Goal: Task Accomplishment & Management: Manage account settings

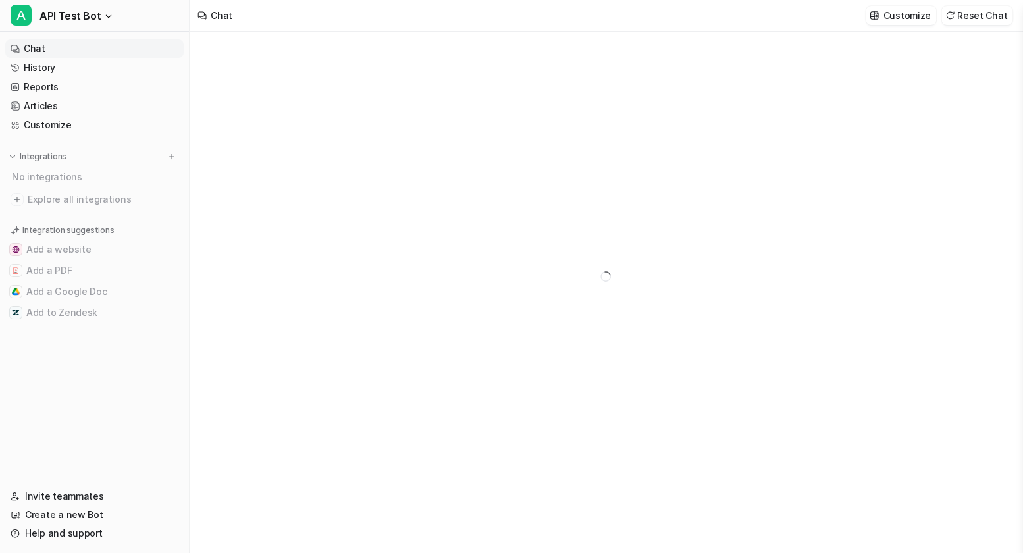
click at [92, 36] on nav "Chat History Reports Articles Customize Integrations No integrations Explore al…" at bounding box center [94, 255] width 189 height 442
type textarea "**********"
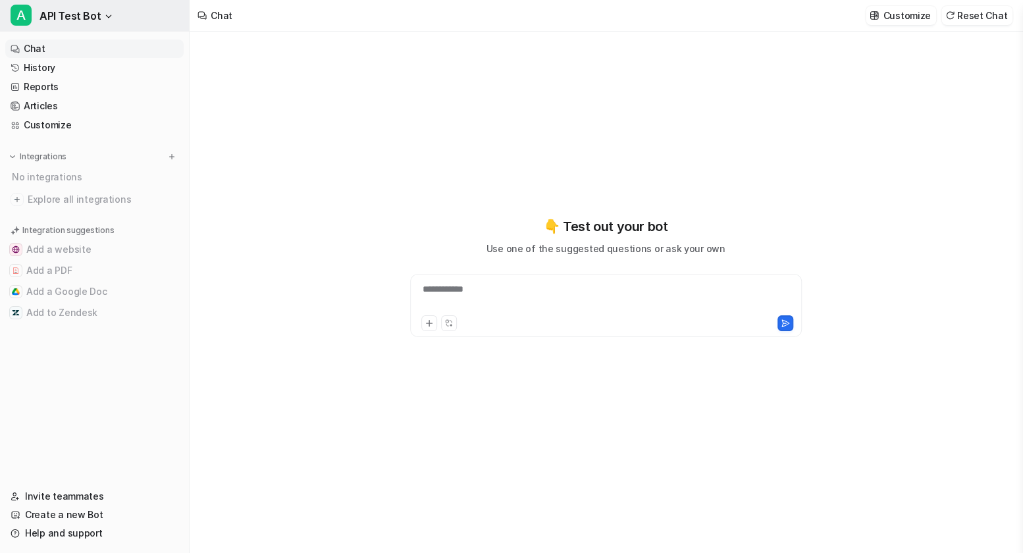
click at [95, 18] on span "API Test Bot" at bounding box center [69, 16] width 61 height 18
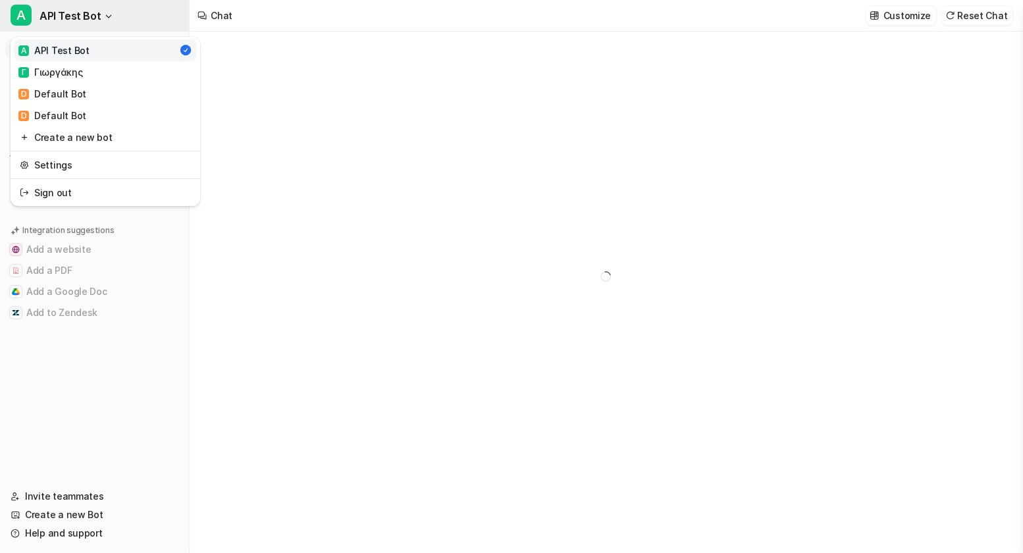
click at [95, 19] on span "API Test Bot" at bounding box center [69, 16] width 61 height 18
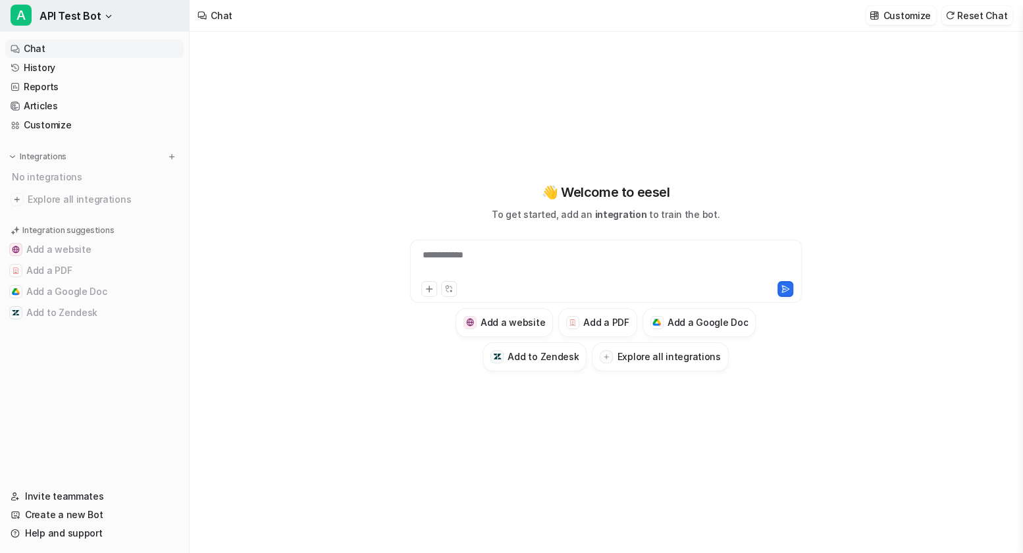
click at [91, 21] on span "API Test Bot" at bounding box center [69, 16] width 61 height 18
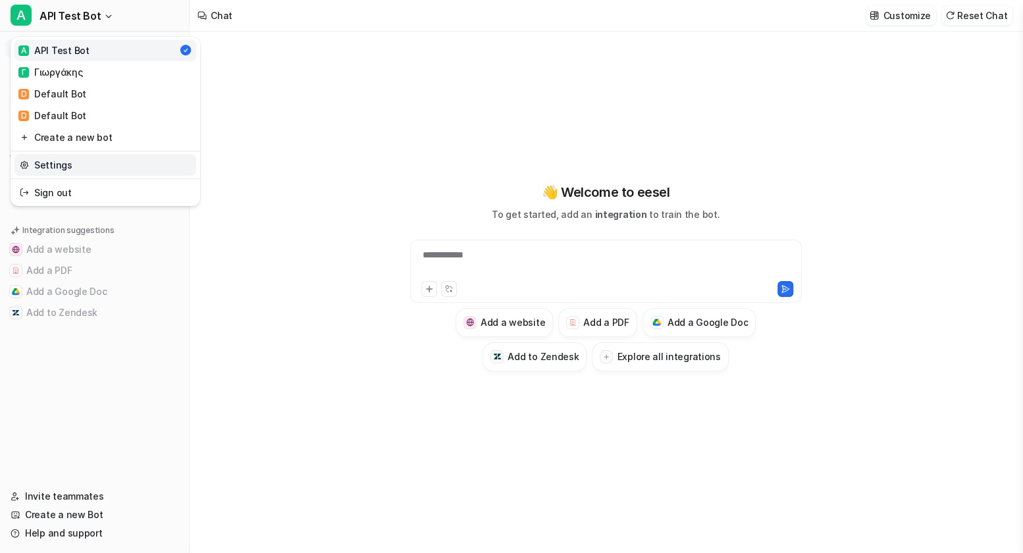
click at [76, 159] on link "Settings" at bounding box center [105, 165] width 182 height 22
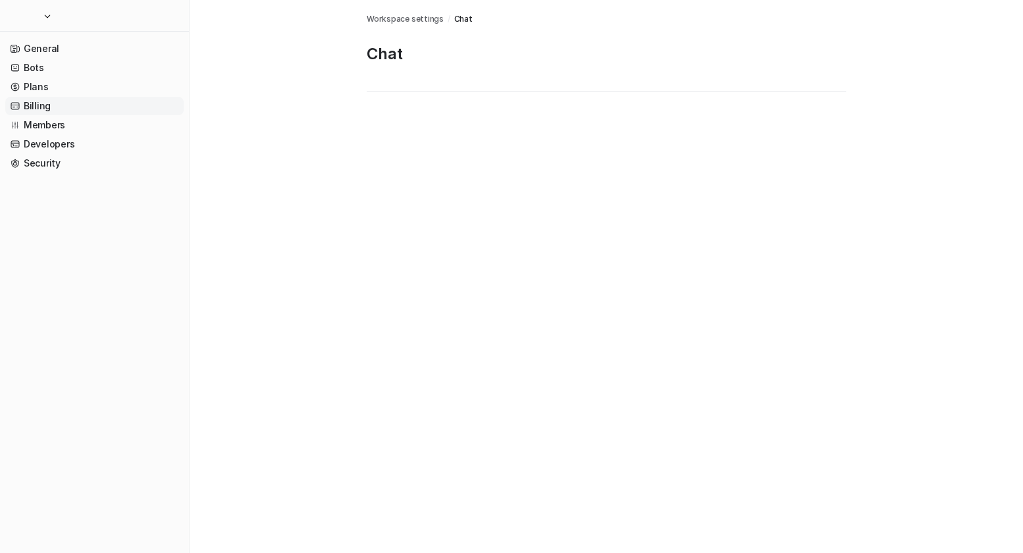
click at [70, 105] on link "Billing" at bounding box center [94, 106] width 178 height 18
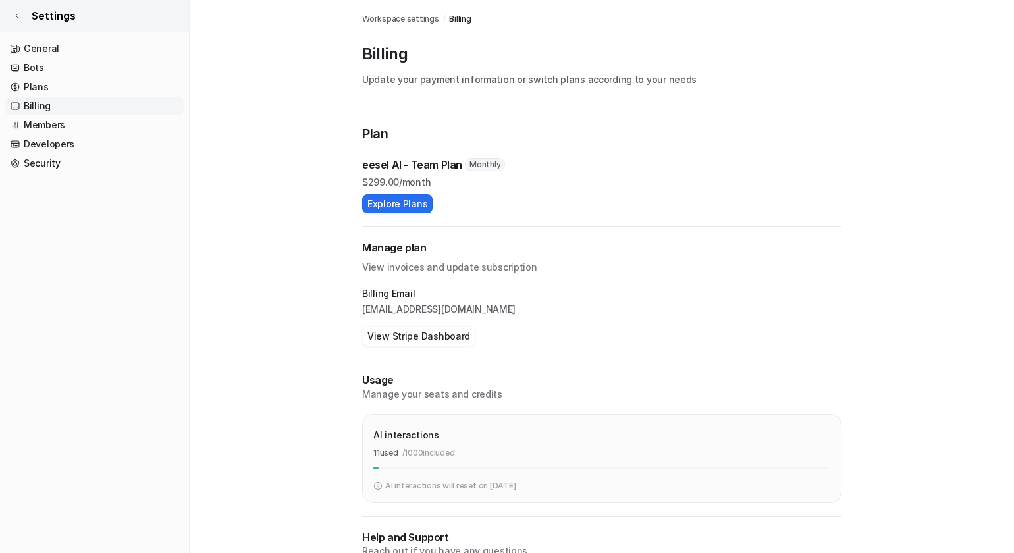
click at [21, 16] on link "Settings" at bounding box center [94, 16] width 189 height 32
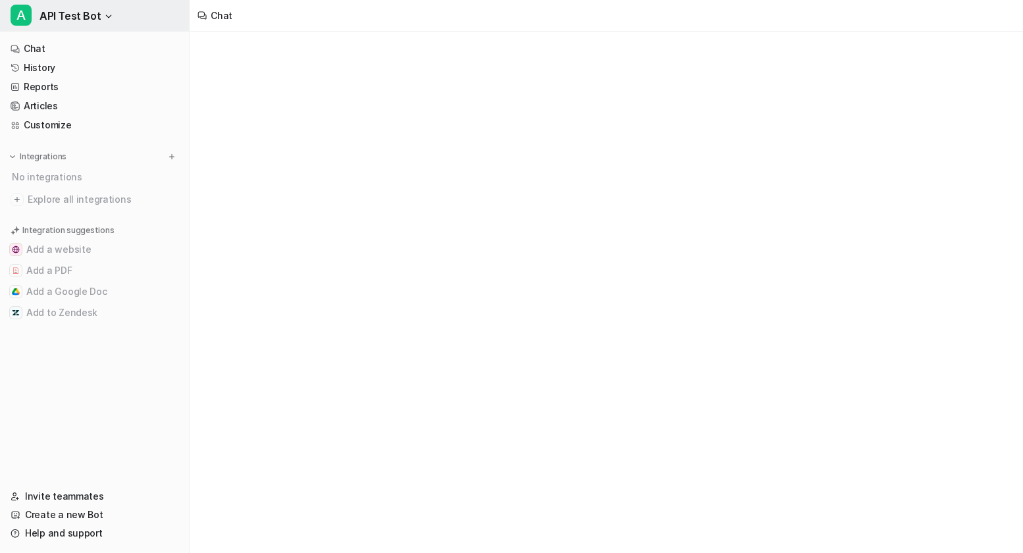
click at [125, 27] on button "A API Test Bot" at bounding box center [94, 16] width 189 height 32
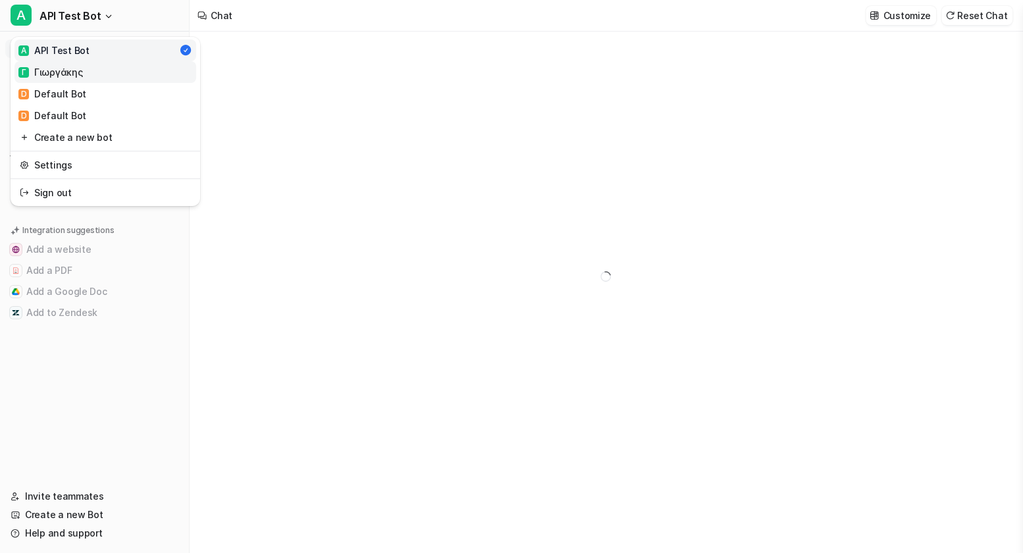
click at [103, 66] on link "Γ Γιωργάκης" at bounding box center [105, 72] width 182 height 22
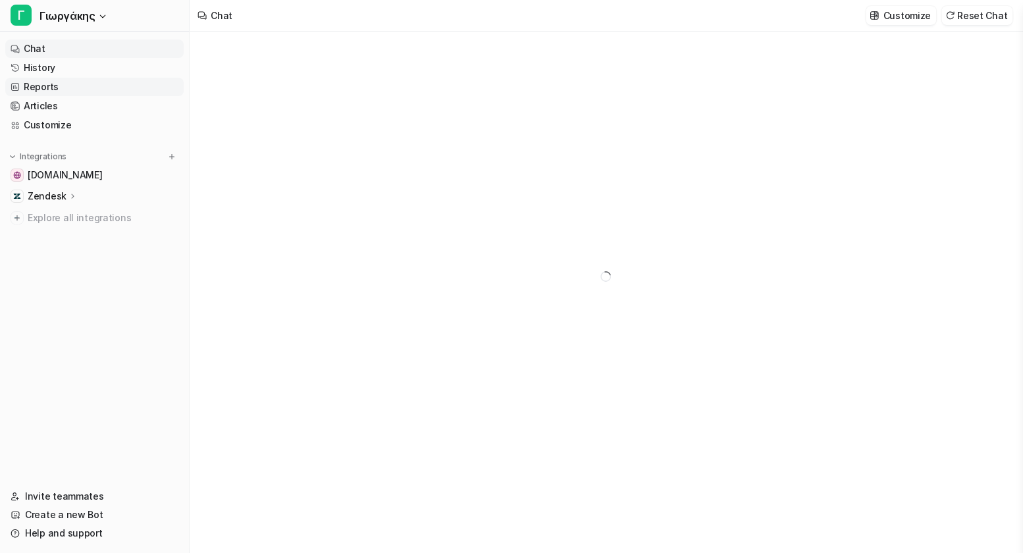
click at [48, 90] on link "Reports" at bounding box center [94, 87] width 178 height 18
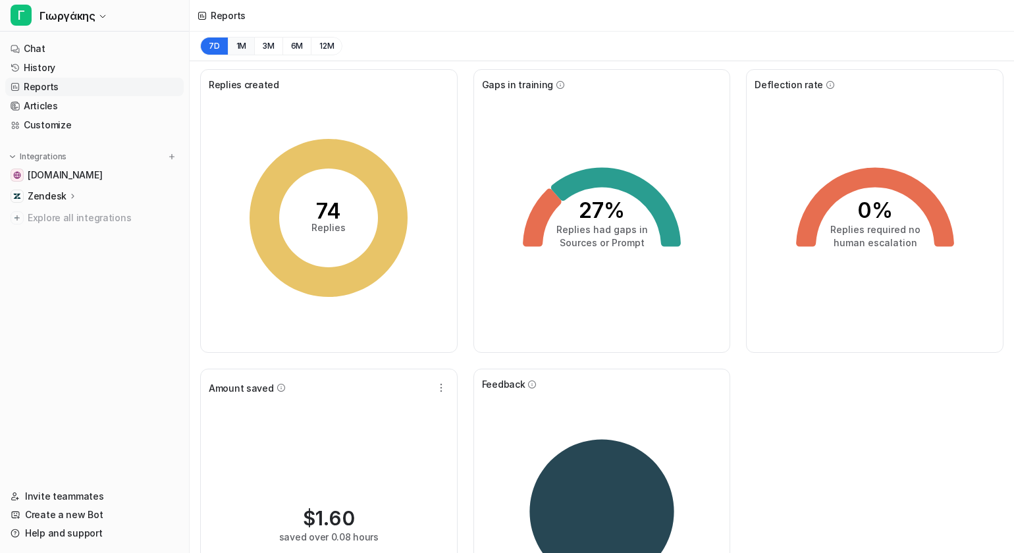
click at [232, 40] on button "1M" at bounding box center [241, 46] width 27 height 18
click at [268, 44] on button "3M" at bounding box center [268, 46] width 28 height 18
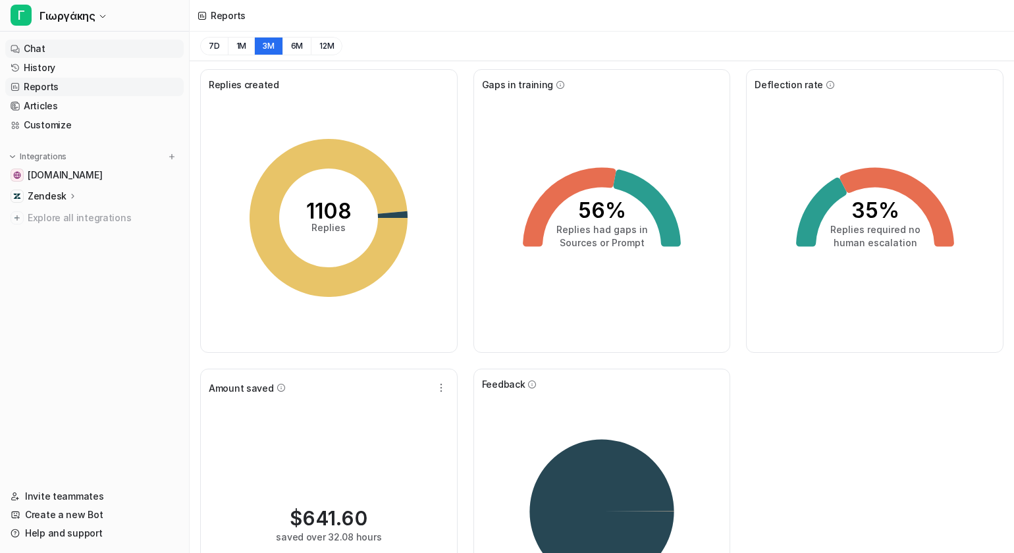
click at [80, 39] on link "Chat" at bounding box center [94, 48] width 178 height 18
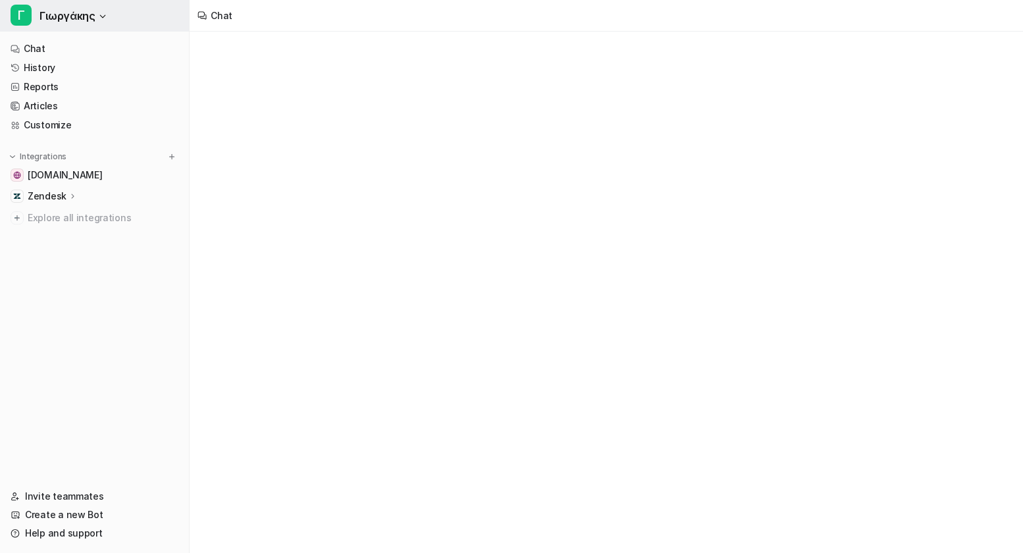
click at [92, 13] on span "Γιωργάκης" at bounding box center [66, 16] width 55 height 18
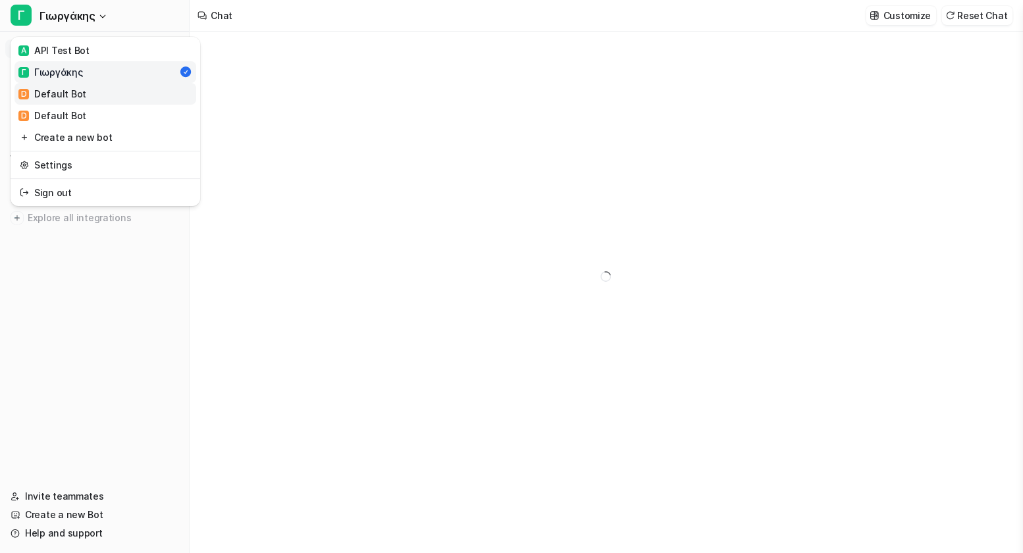
click at [72, 96] on div "D Default Bot" at bounding box center [52, 94] width 68 height 14
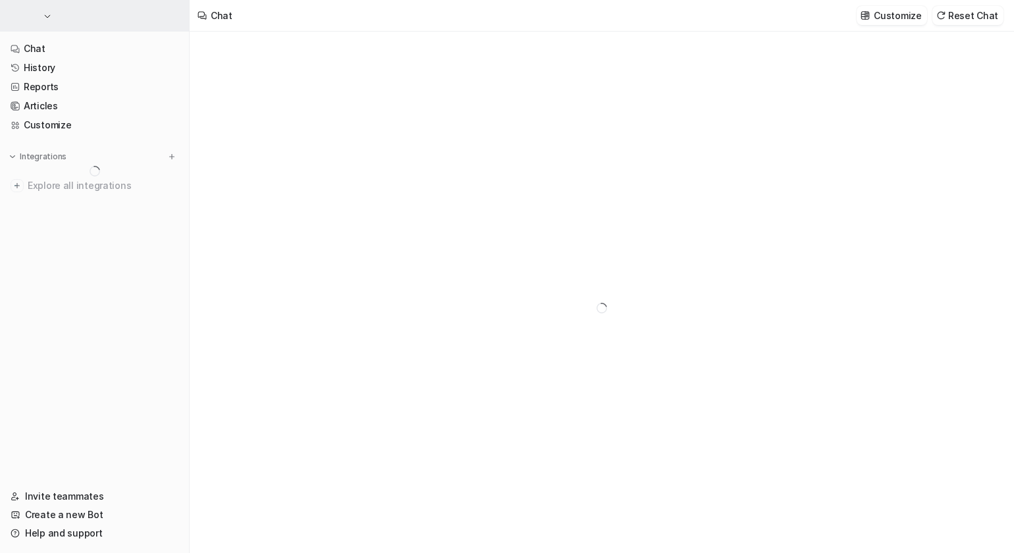
click at [97, 16] on button "button" at bounding box center [94, 16] width 189 height 32
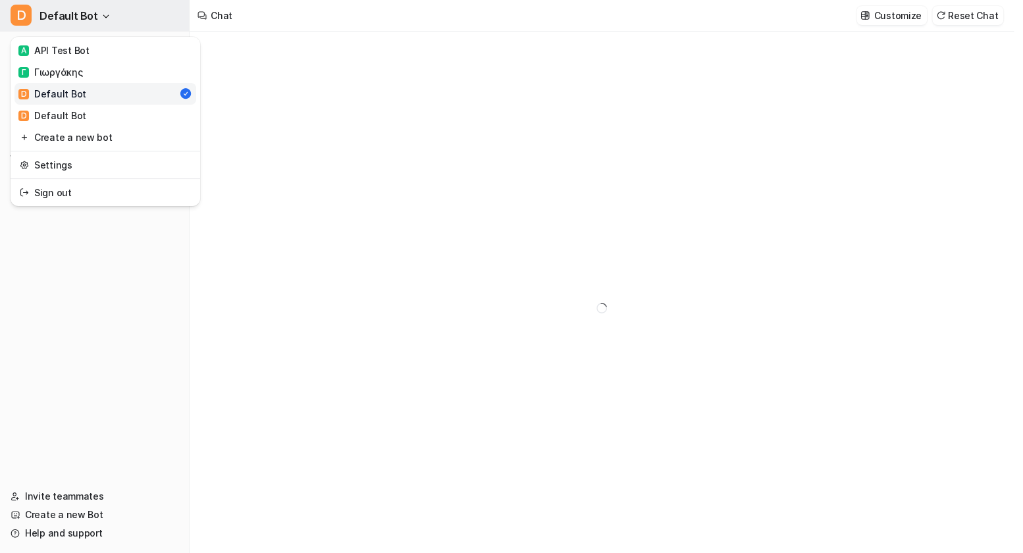
click at [102, 16] on icon "button" at bounding box center [106, 17] width 8 height 8
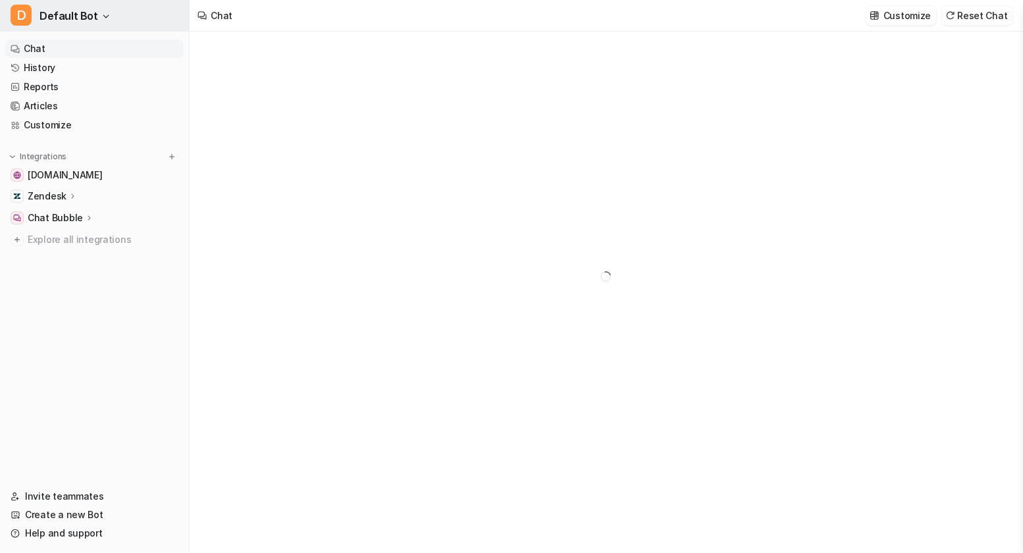
type textarea "**********"
click at [86, 86] on link "Reports" at bounding box center [94, 87] width 178 height 18
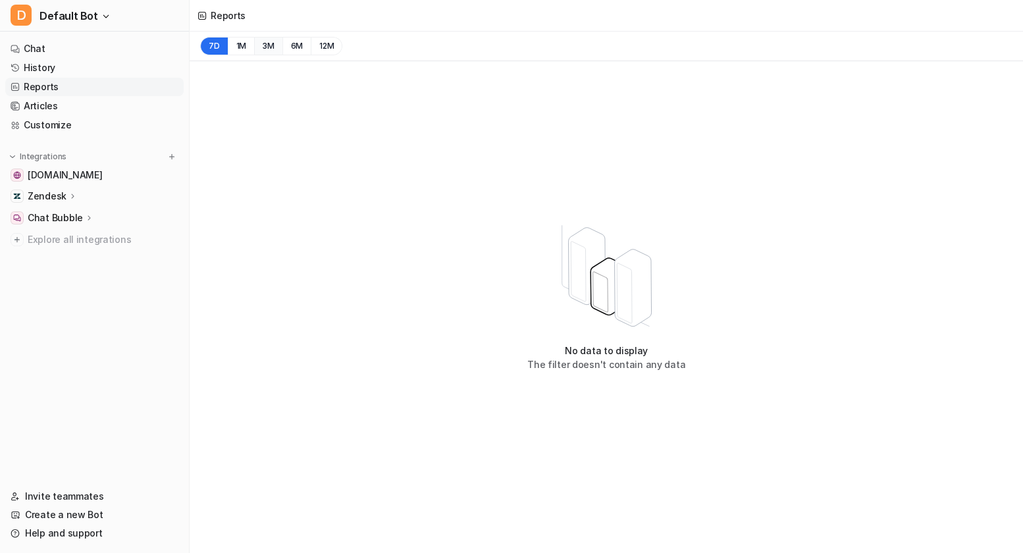
click at [260, 52] on button "3M" at bounding box center [268, 46] width 28 height 18
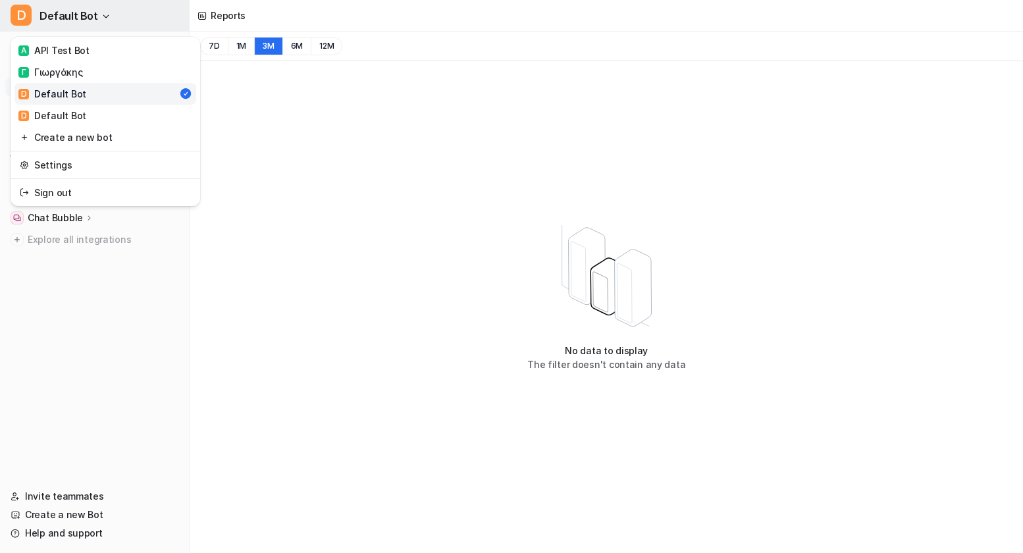
click at [95, 16] on button "D Default Bot" at bounding box center [94, 16] width 189 height 32
click at [79, 121] on div "D Default Bot" at bounding box center [52, 116] width 68 height 14
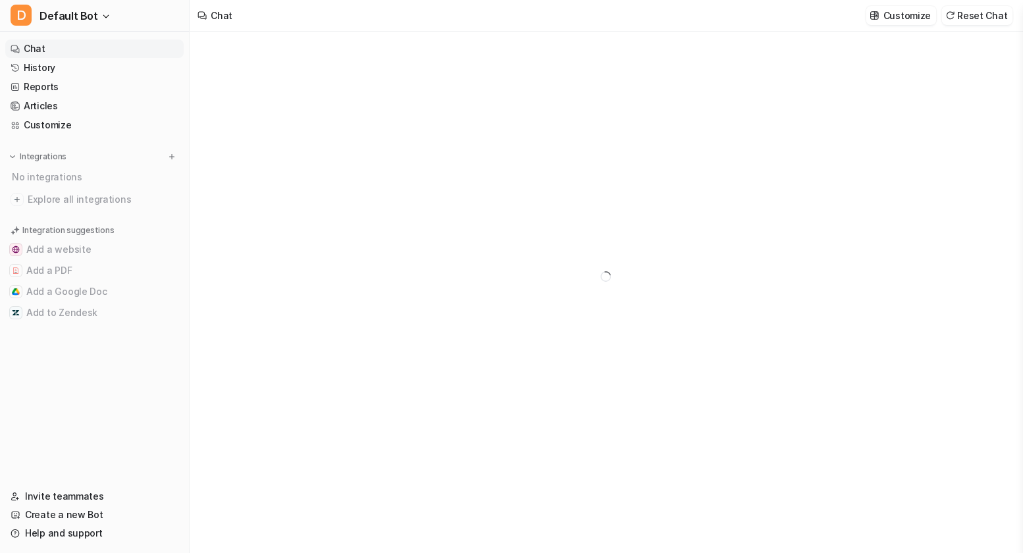
type textarea "**********"
